Goal: Task Accomplishment & Management: Use online tool/utility

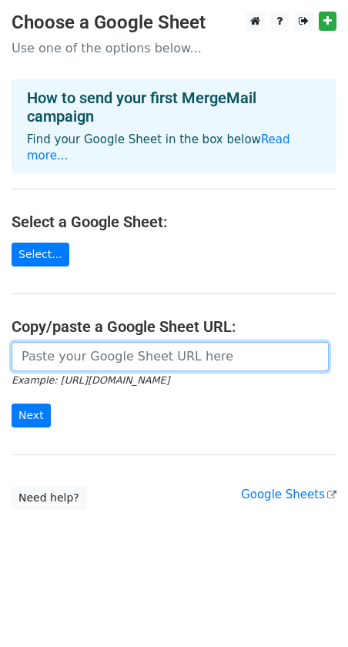
click at [140, 342] on input "url" at bounding box center [170, 356] width 317 height 29
paste input "https://docs.google.com/spreadsheets/d/13-TgIe7PnDaPLIByYUqD9ztmNx9qZcn7yOZ_0sn…"
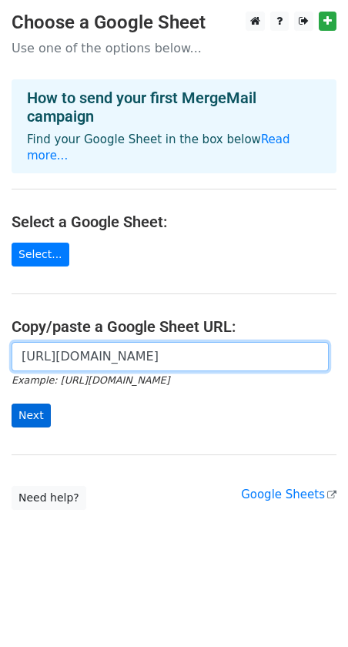
type input "https://docs.google.com/spreadsheets/d/13-TgIe7PnDaPLIByYUqD9ztmNx9qZcn7yOZ_0sn…"
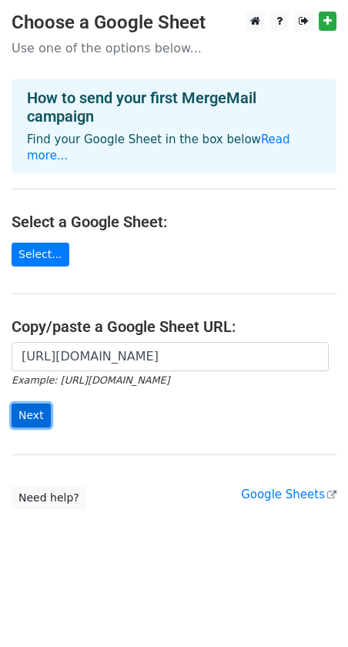
scroll to position [0, 0]
click at [39, 404] on input "Next" at bounding box center [31, 416] width 39 height 24
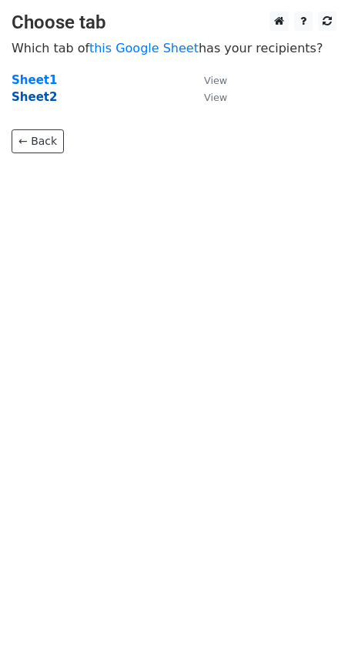
click at [41, 98] on strong "Sheet2" at bounding box center [34, 97] width 45 height 14
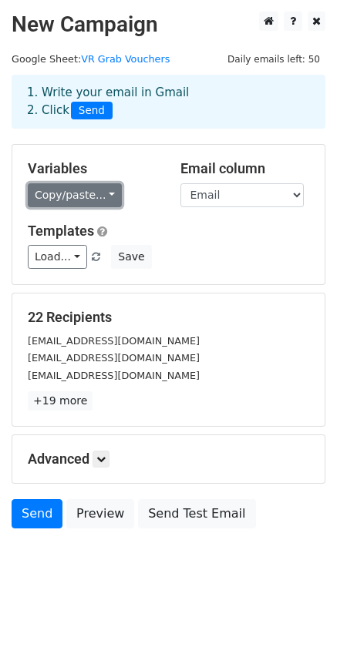
click at [99, 195] on link "Copy/paste..." at bounding box center [75, 195] width 94 height 24
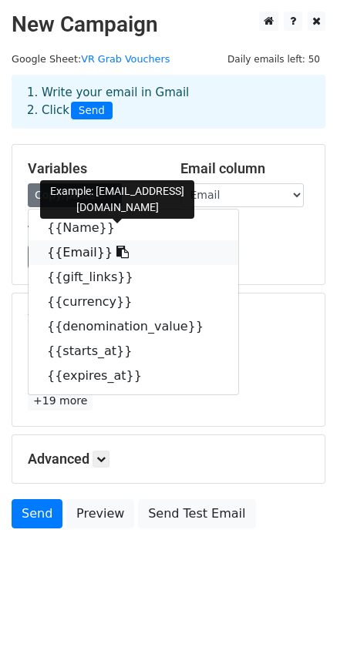
click at [83, 254] on link "{{Email}}" at bounding box center [134, 252] width 210 height 25
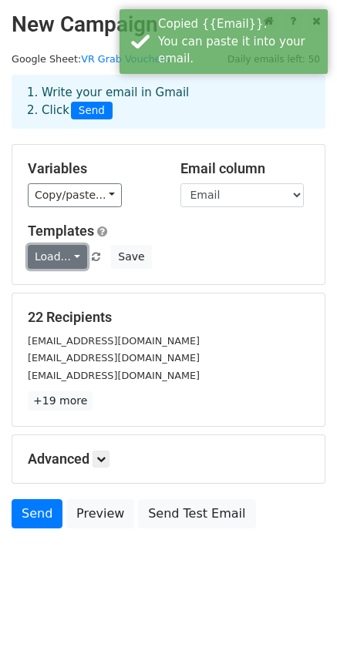
click at [62, 254] on link "Load..." at bounding box center [57, 257] width 59 height 24
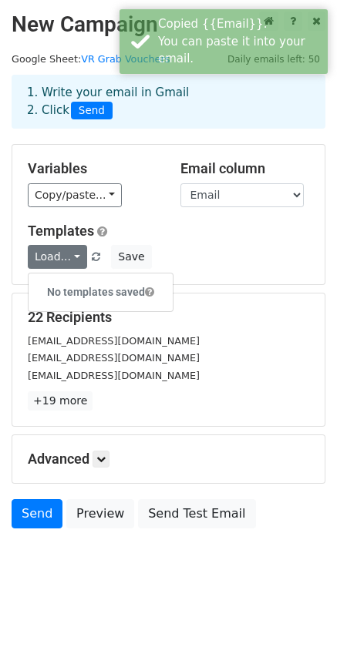
click at [216, 247] on div "Load... No templates saved Save" at bounding box center [168, 257] width 304 height 24
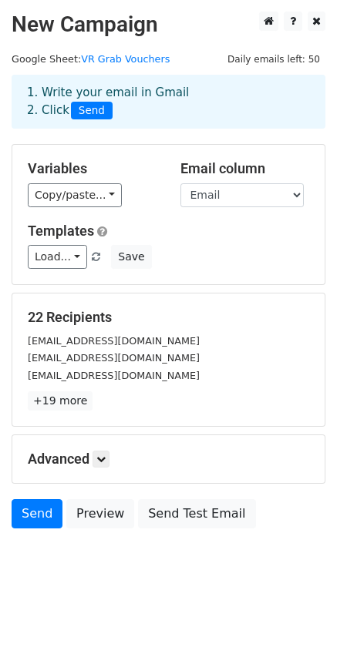
scroll to position [12, 0]
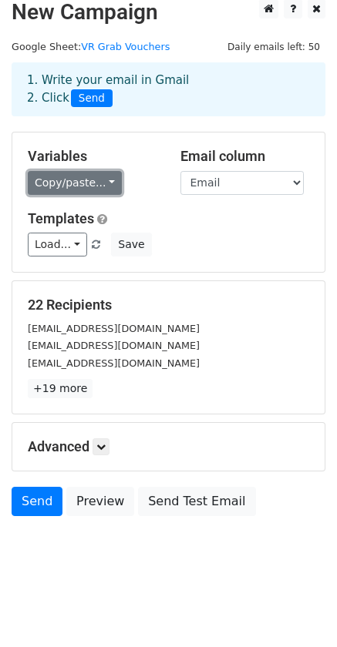
click at [104, 192] on link "Copy/paste..." at bounding box center [75, 183] width 94 height 24
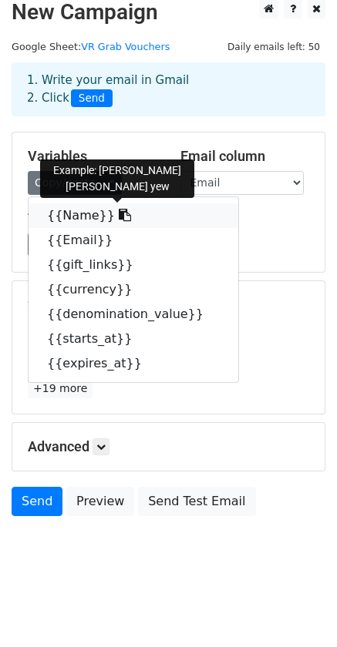
click at [119, 217] on icon at bounding box center [125, 215] width 12 height 12
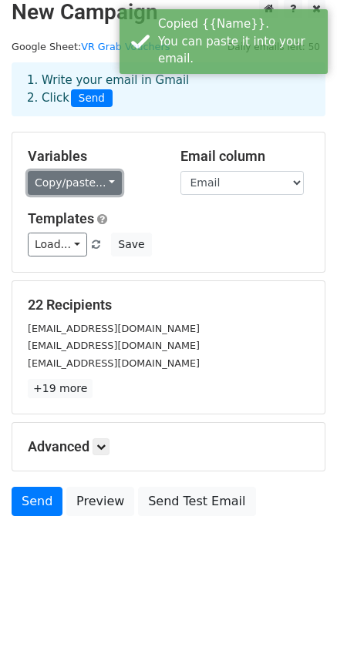
click at [89, 183] on link "Copy/paste..." at bounding box center [75, 183] width 94 height 24
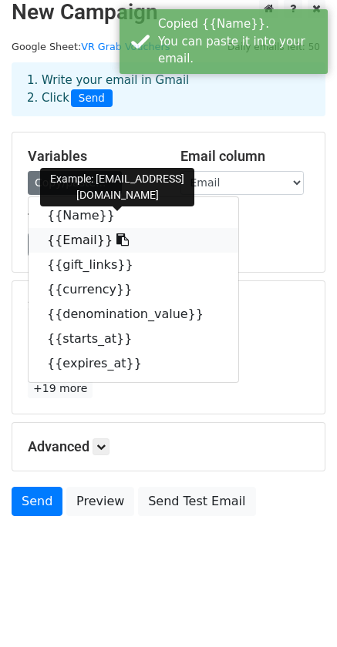
click at [85, 240] on link "{{Email}}" at bounding box center [134, 240] width 210 height 25
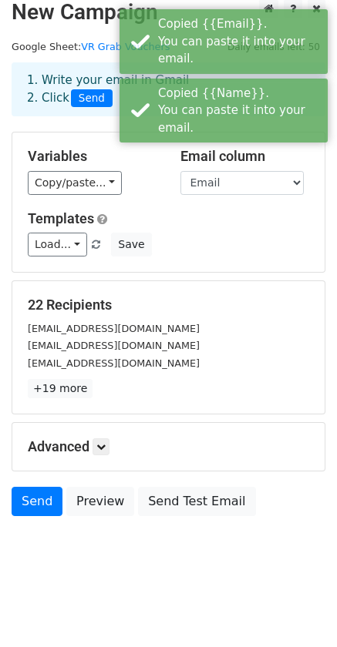
click at [224, 233] on div "Load... No templates saved Save" at bounding box center [168, 245] width 304 height 24
click at [235, 187] on select "Name Email gift_links currency denomination_value starts_at expires_at" at bounding box center [241, 183] width 123 height 24
click at [135, 183] on div "Copy/paste... {{Name}} {{Email}} {{gift_links}} {{currency}} {{denomination_val…" at bounding box center [92, 183] width 129 height 24
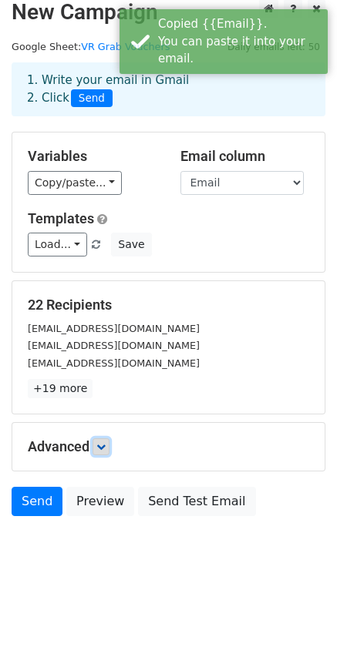
click at [100, 450] on icon at bounding box center [100, 446] width 9 height 9
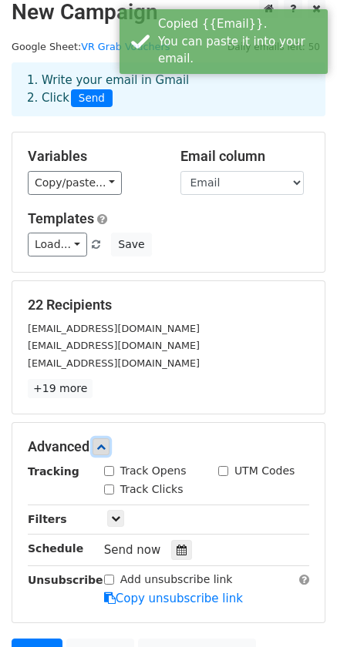
scroll to position [163, 0]
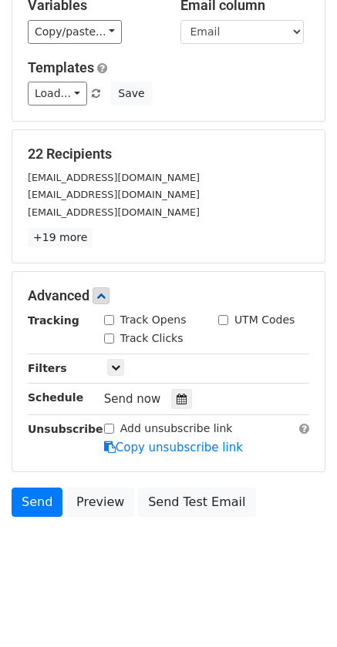
click at [147, 315] on label "Track Opens" at bounding box center [153, 320] width 66 height 16
click at [114, 315] on input "Track Opens" at bounding box center [109, 320] width 10 height 10
checkbox input "true"
click at [149, 341] on label "Track Clicks" at bounding box center [151, 339] width 63 height 16
click at [114, 341] on input "Track Clicks" at bounding box center [109, 339] width 10 height 10
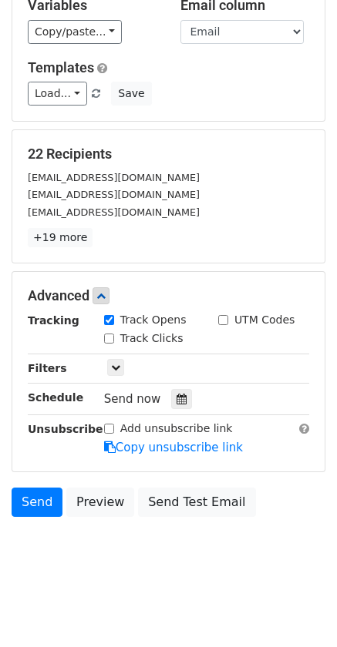
checkbox input "true"
click at [116, 370] on icon at bounding box center [115, 367] width 9 height 9
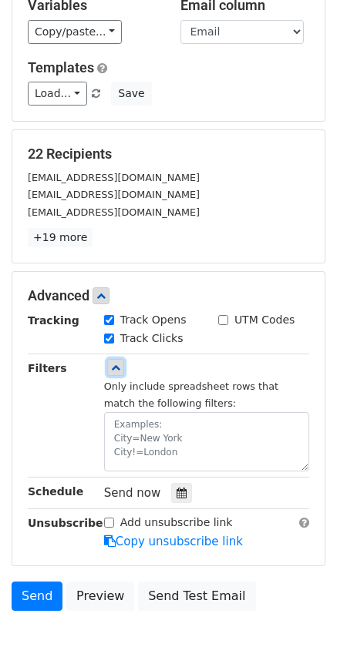
scroll to position [257, 0]
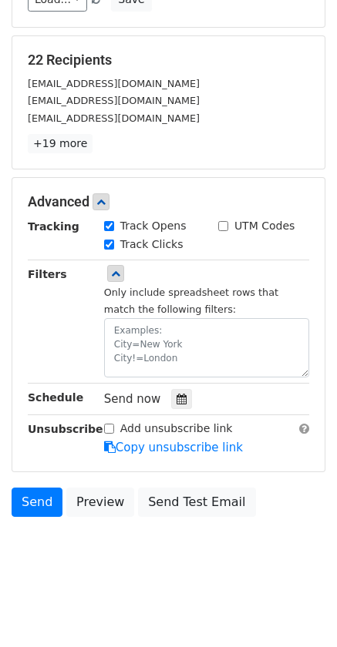
click at [179, 585] on body "New Campaign Daily emails left: 50 Google Sheet: VR Grab Vouchers 1. Write your…" at bounding box center [168, 170] width 337 height 832
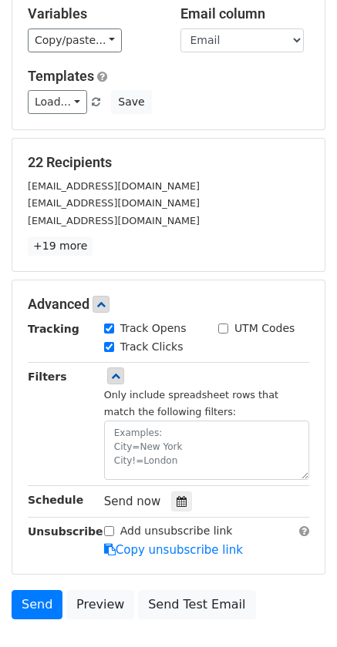
scroll to position [0, 0]
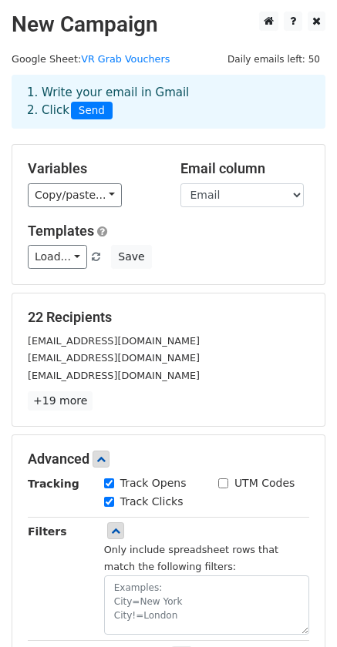
click at [129, 361] on small "[EMAIL_ADDRESS][DOMAIN_NAME]" at bounding box center [114, 358] width 172 height 12
click at [67, 264] on link "Load..." at bounding box center [57, 257] width 59 height 24
click at [203, 257] on div "Load... No templates saved Save" at bounding box center [168, 257] width 304 height 24
click at [71, 402] on link "+19 more" at bounding box center [60, 400] width 65 height 19
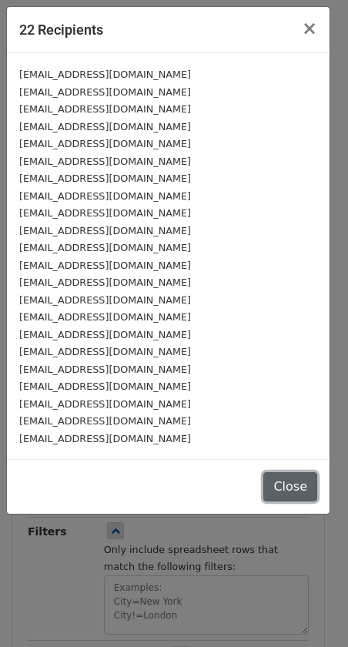
click at [289, 482] on button "Close" at bounding box center [291, 486] width 54 height 29
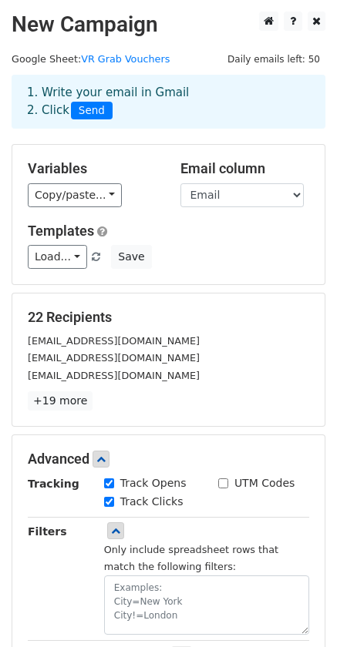
click at [274, 208] on div "Variables Copy/paste... {{Name}} {{Email}} {{gift_links}} {{currency}} {{denomi…" at bounding box center [168, 214] width 312 height 139
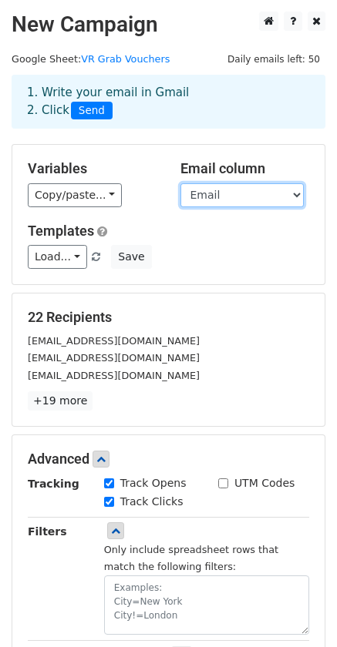
click at [270, 197] on select "Name Email gift_links currency denomination_value starts_at expires_at" at bounding box center [241, 195] width 123 height 24
click at [180, 183] on select "Name Email gift_links currency denomination_value starts_at expires_at" at bounding box center [241, 195] width 123 height 24
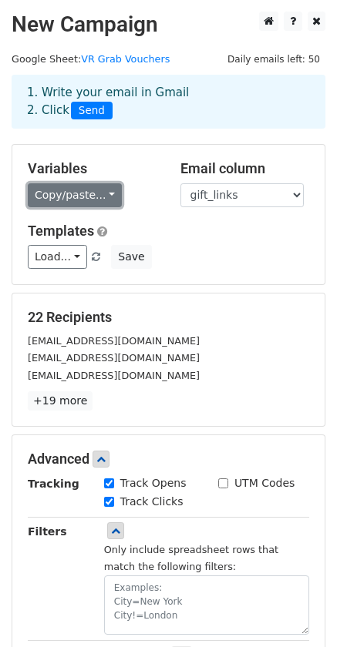
click at [87, 195] on link "Copy/paste..." at bounding box center [75, 195] width 94 height 24
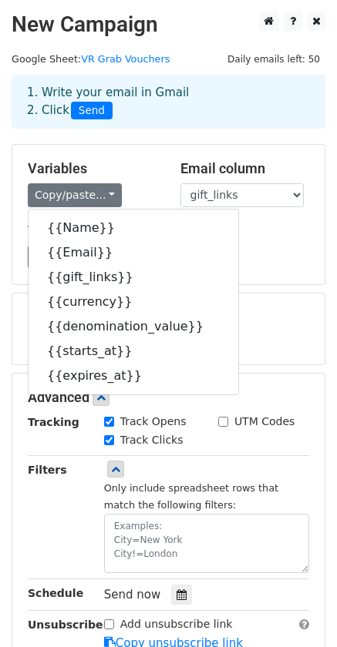
click at [233, 247] on div "Load... No templates saved Save" at bounding box center [168, 257] width 304 height 24
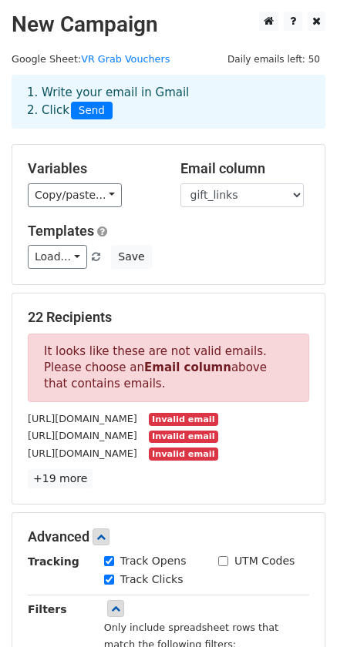
click at [234, 181] on div "Email column Name Email gift_links currency denomination_value starts_at expire…" at bounding box center [245, 183] width 153 height 47
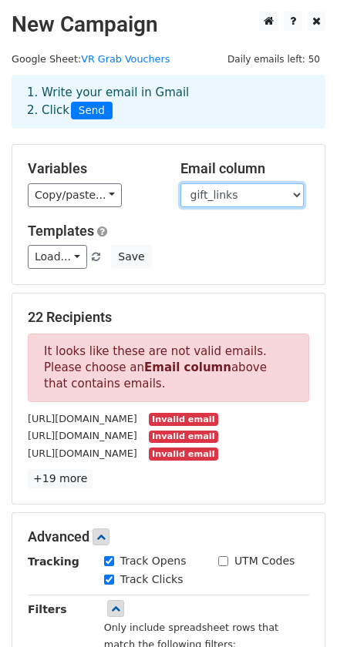
click at [234, 192] on select "Name Email gift_links currency denomination_value starts_at expires_at" at bounding box center [241, 195] width 123 height 24
select select "Email"
click at [180, 183] on select "Name Email gift_links currency denomination_value starts_at expires_at" at bounding box center [241, 195] width 123 height 24
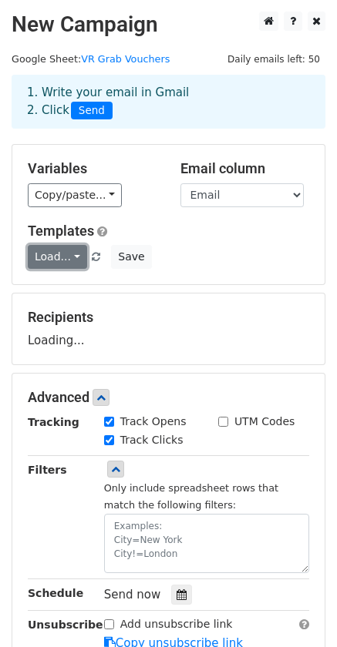
click at [60, 260] on link "Load..." at bounding box center [57, 257] width 59 height 24
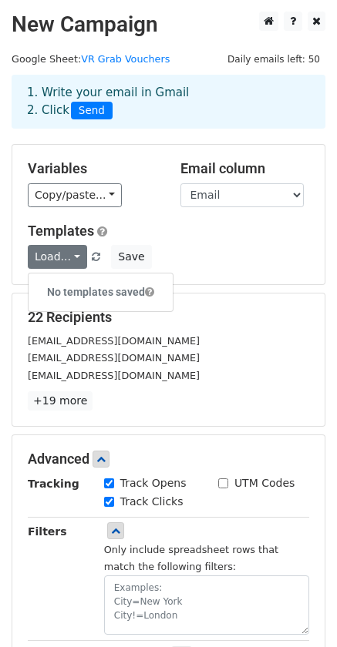
click at [261, 254] on div "Load... No templates saved Save" at bounding box center [168, 257] width 304 height 24
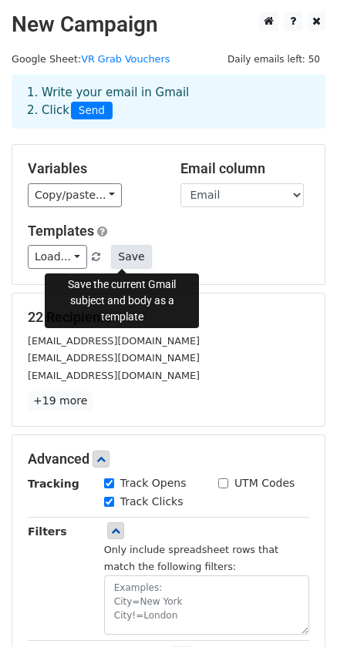
click at [124, 261] on button "Save" at bounding box center [131, 257] width 40 height 24
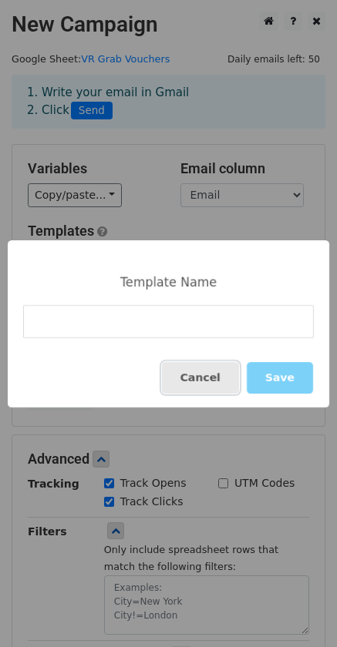
click at [227, 373] on button "Cancel" at bounding box center [200, 378] width 77 height 32
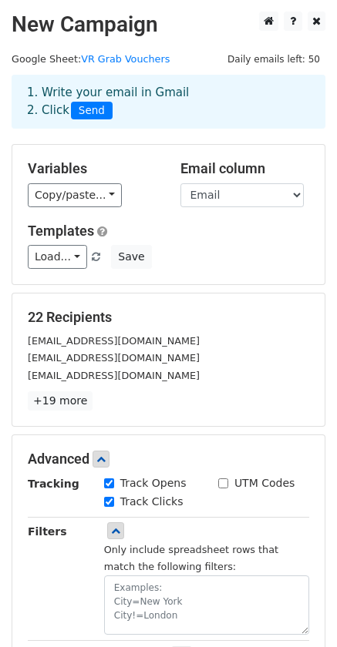
click at [278, 249] on div "Load... No templates saved Save" at bounding box center [168, 257] width 304 height 24
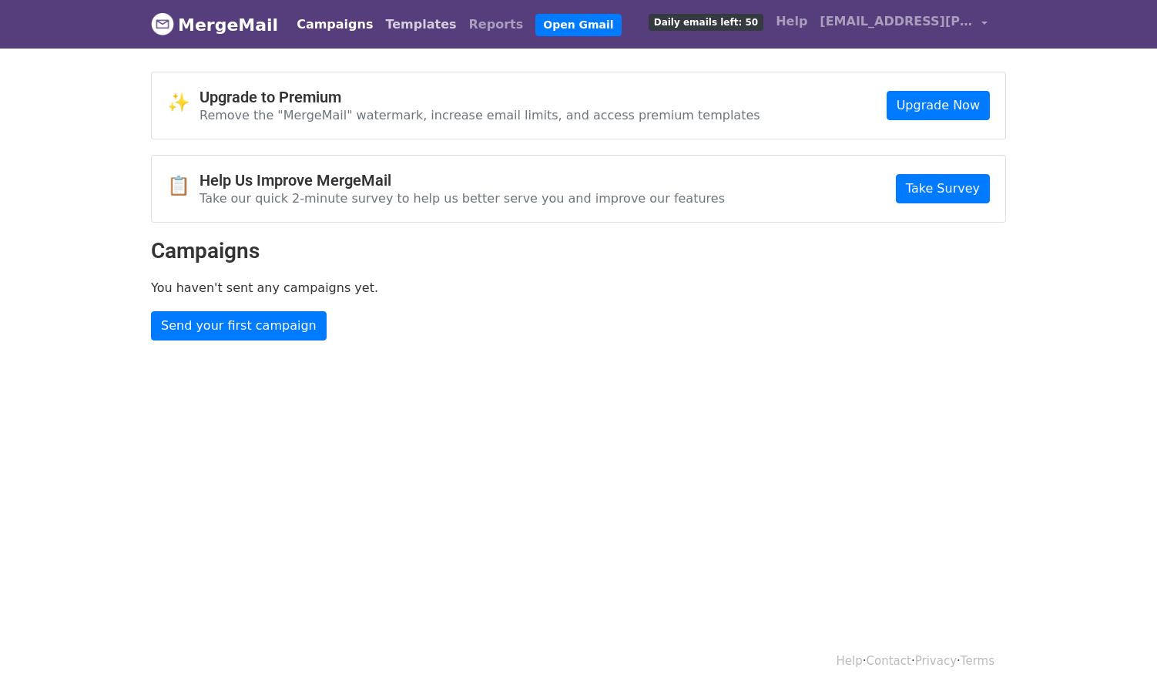
click at [387, 26] on link "Templates" at bounding box center [420, 24] width 83 height 31
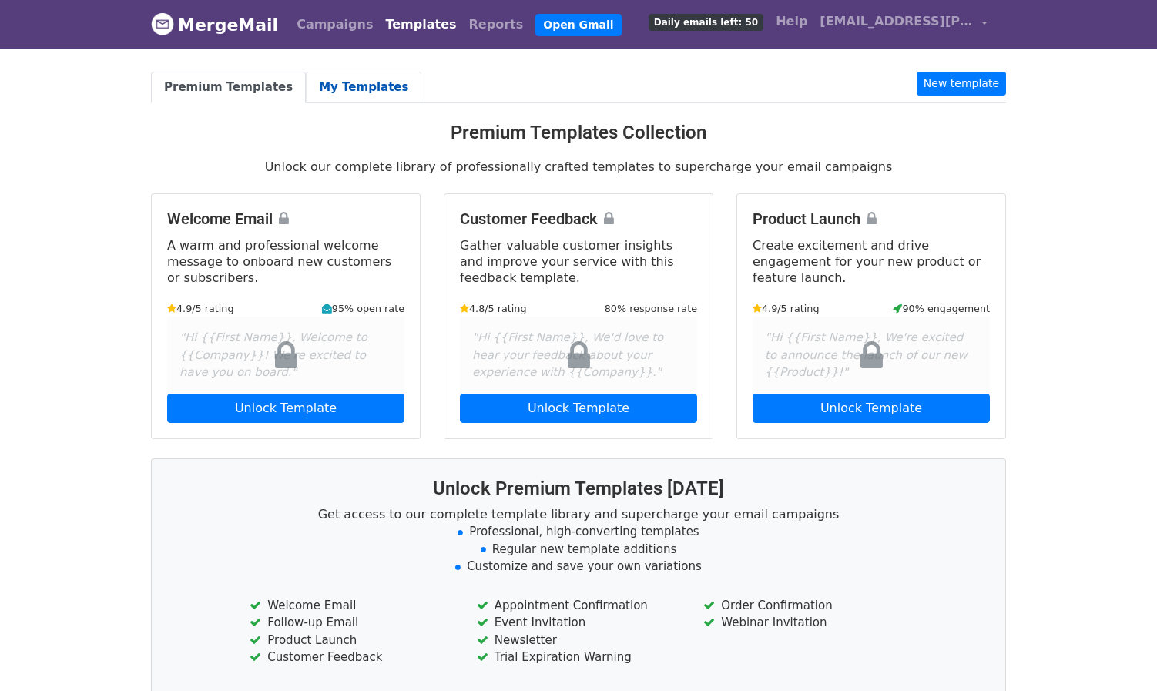
click at [360, 82] on link "My Templates" at bounding box center [364, 88] width 116 height 32
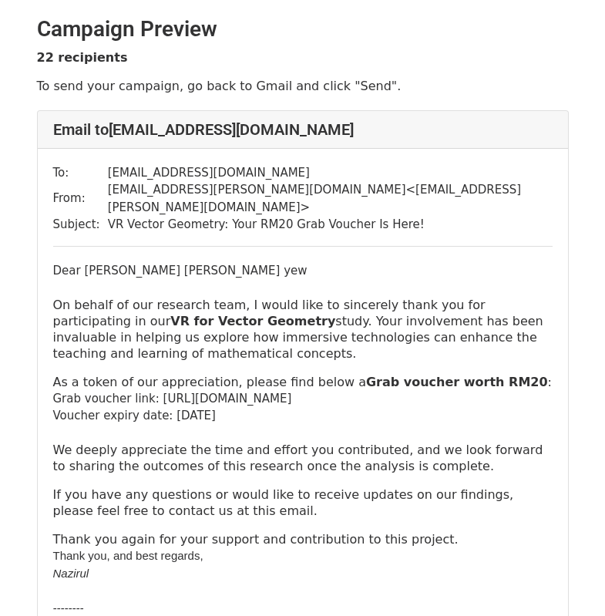
click at [304, 297] on p "On behalf of our research team, I would like to sincerely thank you for partici…" at bounding box center [302, 329] width 499 height 65
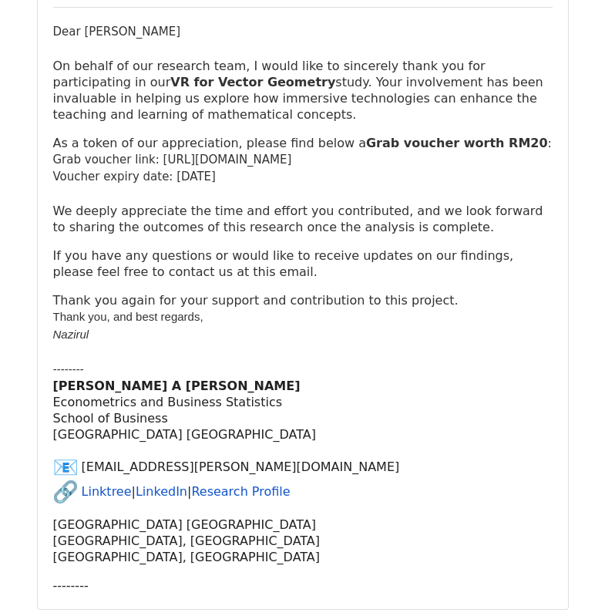
scroll to position [1439, 0]
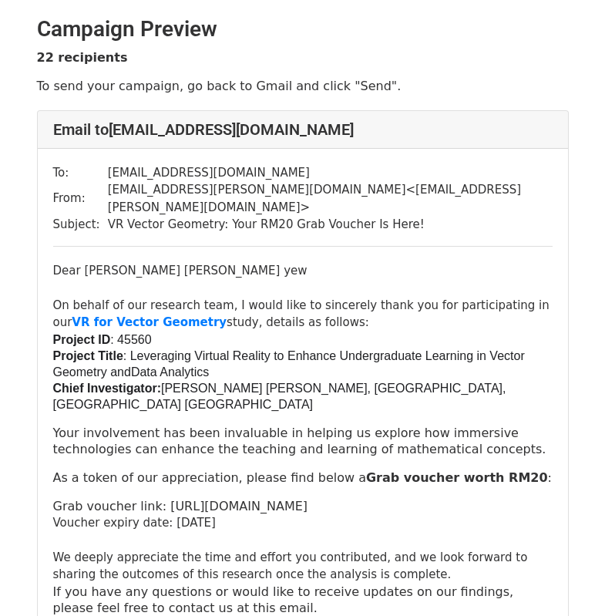
click at [166, 425] on p "Your involvement has been invaluable in helping us explore how immersive techno…" at bounding box center [302, 441] width 499 height 32
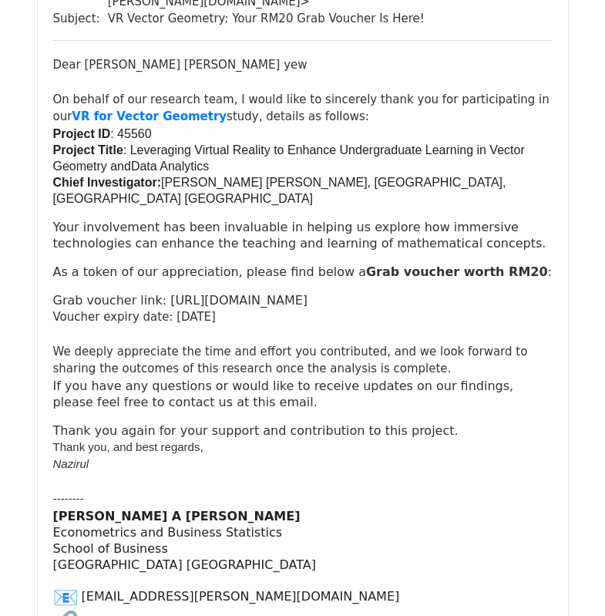
scroll to position [308, 0]
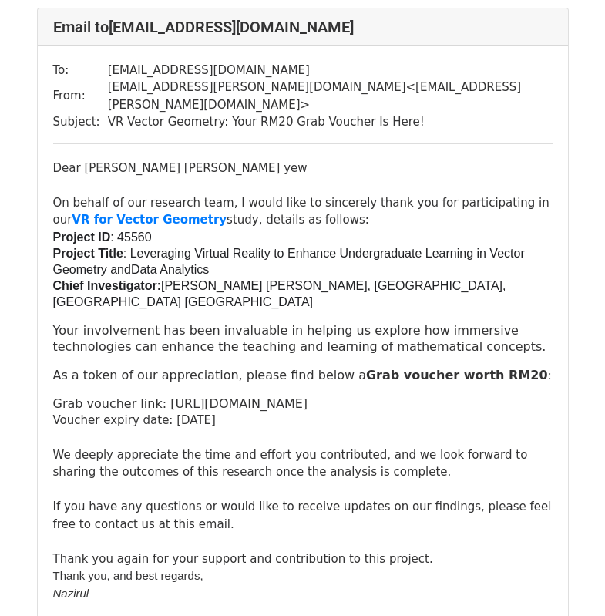
scroll to position [308, 0]
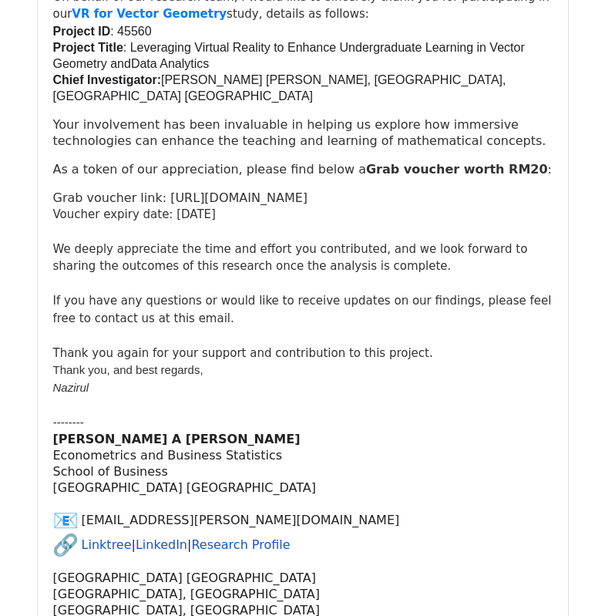
drag, startPoint x: 393, startPoint y: 287, endPoint x: 385, endPoint y: 291, distance: 8.3
click at [387, 290] on div at bounding box center [302, 284] width 499 height 18
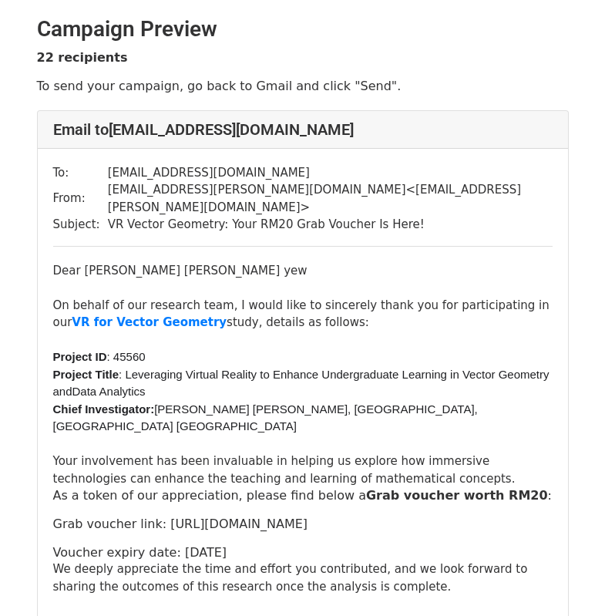
click at [256, 402] on span "[PERSON_NAME] [PERSON_NAME], [GEOGRAPHIC_DATA], [GEOGRAPHIC_DATA] [GEOGRAPHIC_D…" at bounding box center [265, 417] width 425 height 31
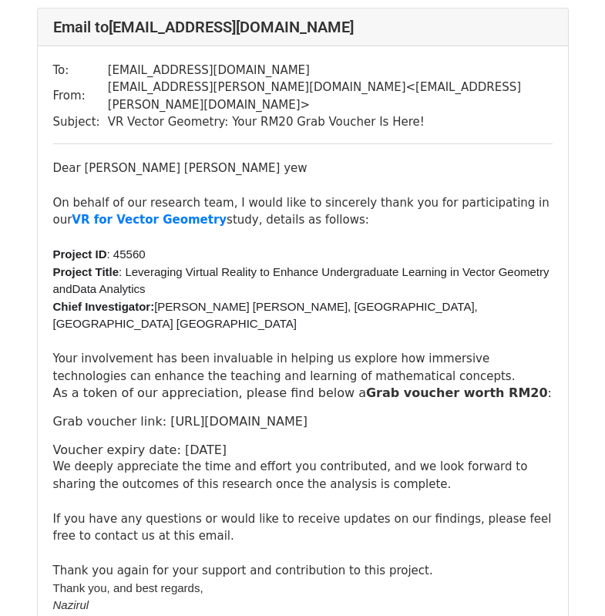
click at [287, 388] on div "As a token of our appreciation, please find below a Grab voucher worth RM20 : G…" at bounding box center [302, 421] width 499 height 73
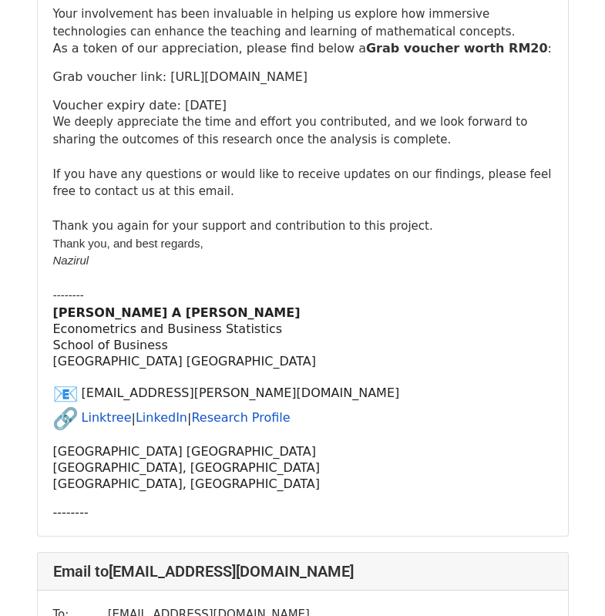
scroll to position [1233, 0]
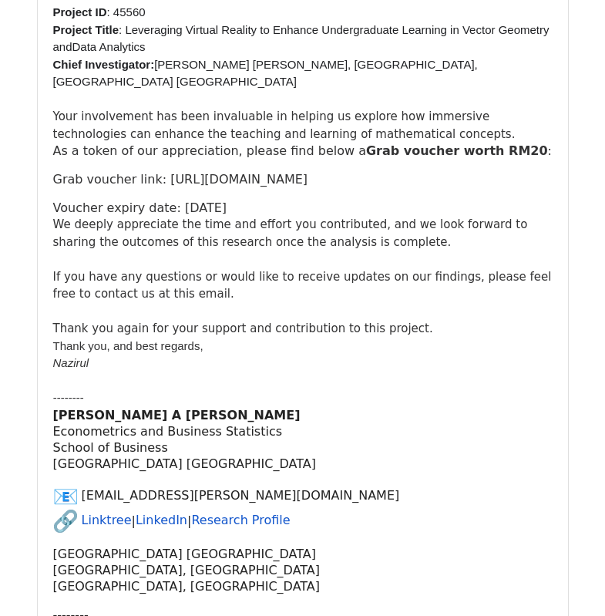
click at [354, 442] on p "[PERSON_NAME] A [PERSON_NAME] Econometrics and Business Statistics School of Bu…" at bounding box center [302, 439] width 499 height 65
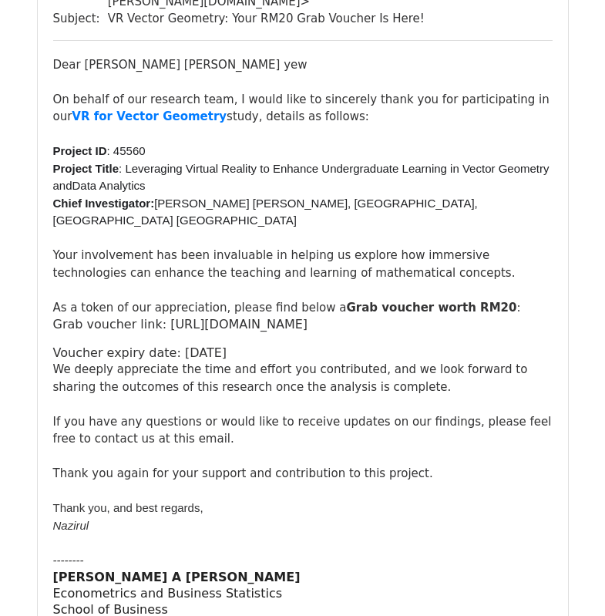
scroll to position [308, 0]
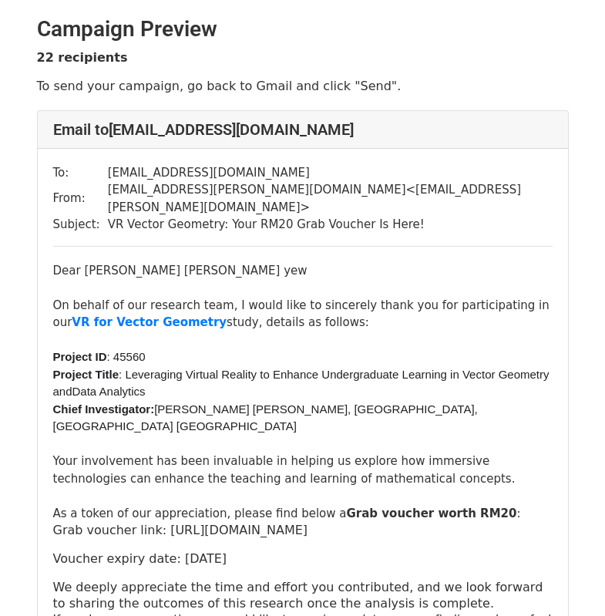
click at [246, 402] on span "[PERSON_NAME] [PERSON_NAME], [GEOGRAPHIC_DATA], [GEOGRAPHIC_DATA] [GEOGRAPHIC_D…" at bounding box center [265, 417] width 425 height 31
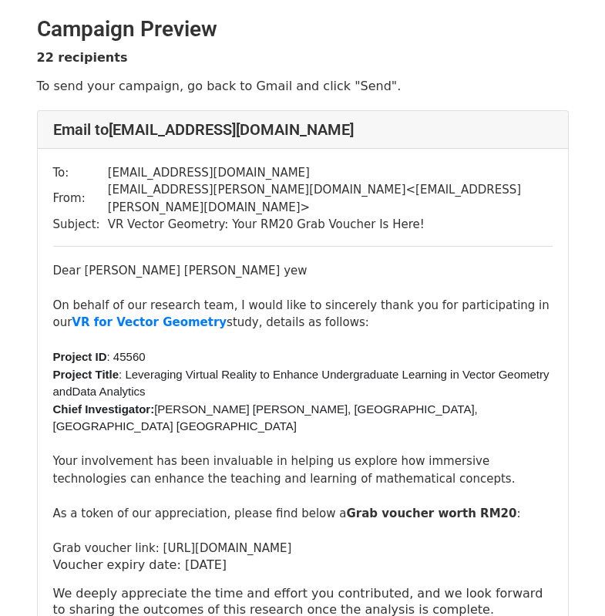
scroll to position [411, 0]
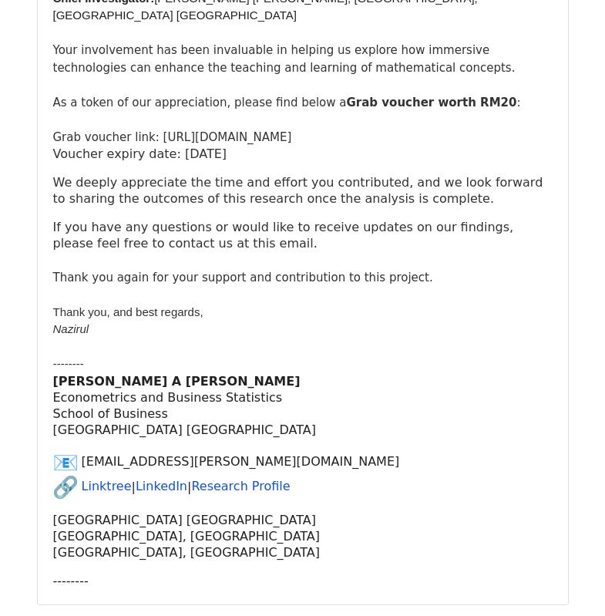
click at [329, 382] on p "[PERSON_NAME] A [PERSON_NAME] Econometrics and Business Statistics School of Bu…" at bounding box center [302, 405] width 499 height 65
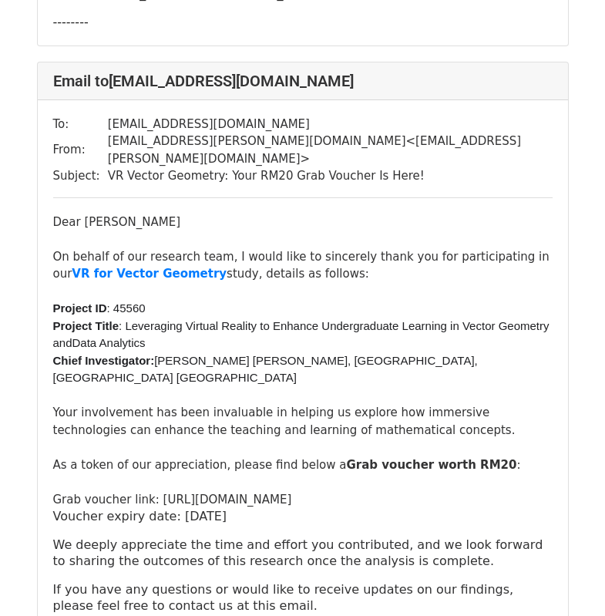
scroll to position [0, 0]
